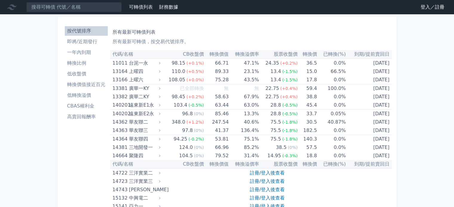
click at [80, 44] on li "即將/近期發行" at bounding box center [86, 41] width 43 height 7
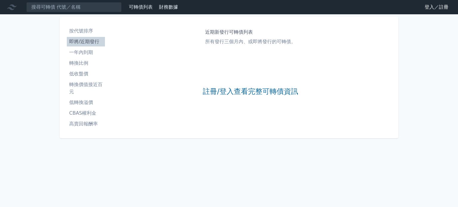
click at [235, 100] on div "註冊/登入查看完整可轉債資訊" at bounding box center [251, 92] width 96 height 79
click at [237, 93] on link "註冊/登入查看完整可轉債資訊" at bounding box center [251, 92] width 96 height 10
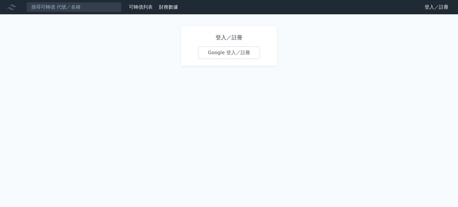
drag, startPoint x: 228, startPoint y: 52, endPoint x: 233, endPoint y: 67, distance: 15.1
click at [227, 53] on link "Google 登入／註冊" at bounding box center [229, 53] width 62 height 13
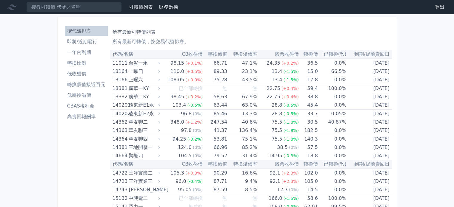
click at [90, 39] on li "即將/近期發行" at bounding box center [86, 41] width 43 height 7
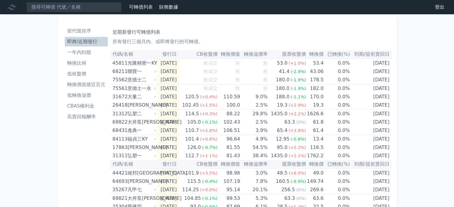
click at [84, 50] on li "一年內到期" at bounding box center [86, 52] width 43 height 7
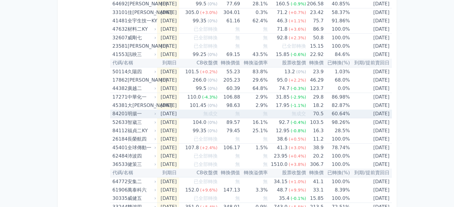
scroll to position [269, 0]
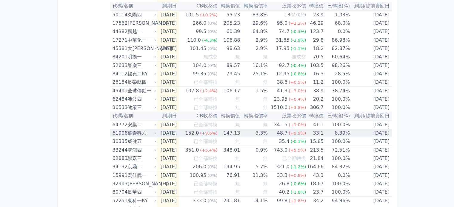
click at [141, 131] on div "萬泰科六" at bounding box center [140, 133] width 27 height 8
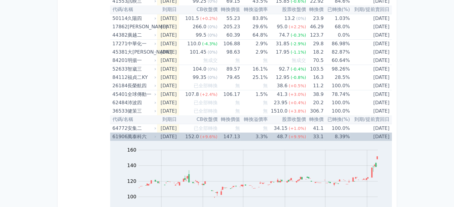
scroll to position [209, 0]
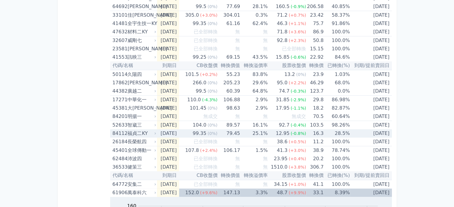
click at [142, 133] on div "福貞二KY" at bounding box center [140, 134] width 27 height 8
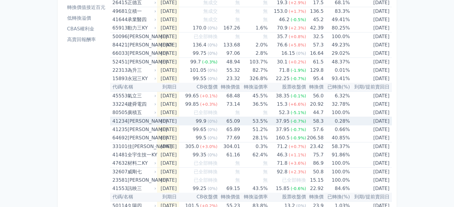
scroll to position [0, 0]
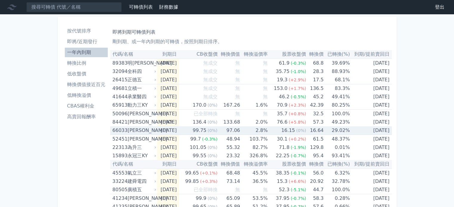
click at [137, 130] on div "[PERSON_NAME]" at bounding box center [140, 131] width 27 height 8
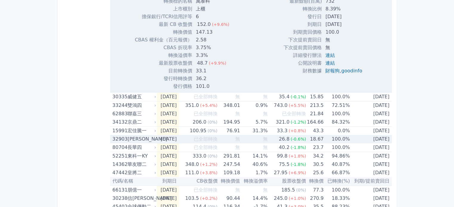
scroll to position [985, 0]
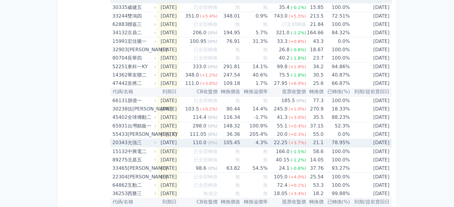
click at [133, 142] on div "允強三" at bounding box center [140, 143] width 27 height 8
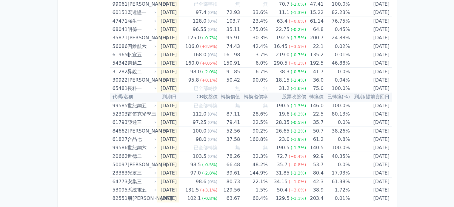
scroll to position [1617, 0]
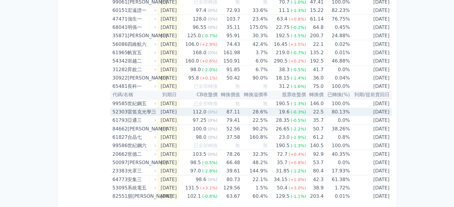
click at [140, 108] on div "雷笛克光學三" at bounding box center [140, 112] width 27 height 8
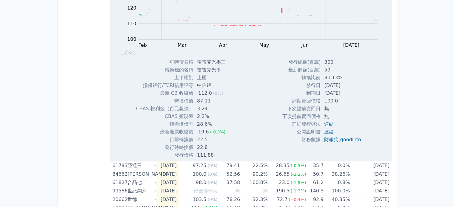
scroll to position [1766, 0]
click at [326, 137] on link "財報狗" at bounding box center [331, 139] width 14 height 6
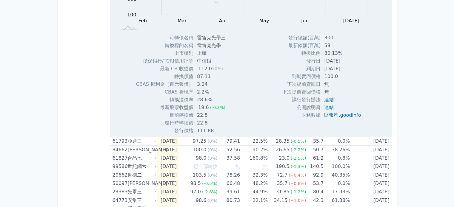
scroll to position [1811, 0]
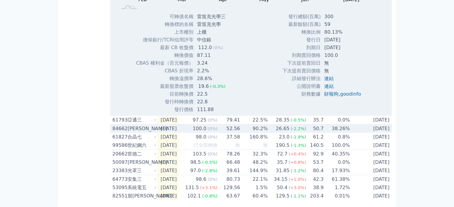
click at [137, 125] on div "[PERSON_NAME]" at bounding box center [140, 129] width 27 height 8
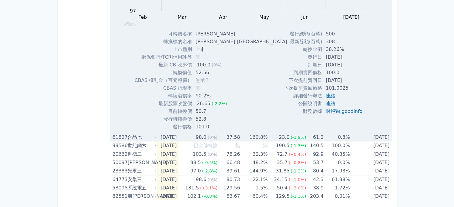
scroll to position [2005, 0]
